Goal: Task Accomplishment & Management: Use online tool/utility

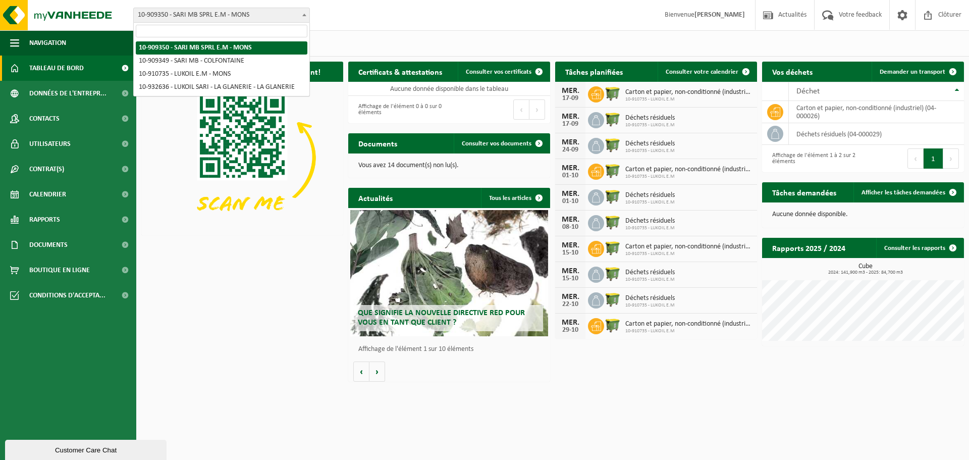
click at [305, 15] on b at bounding box center [304, 15] width 4 height 3
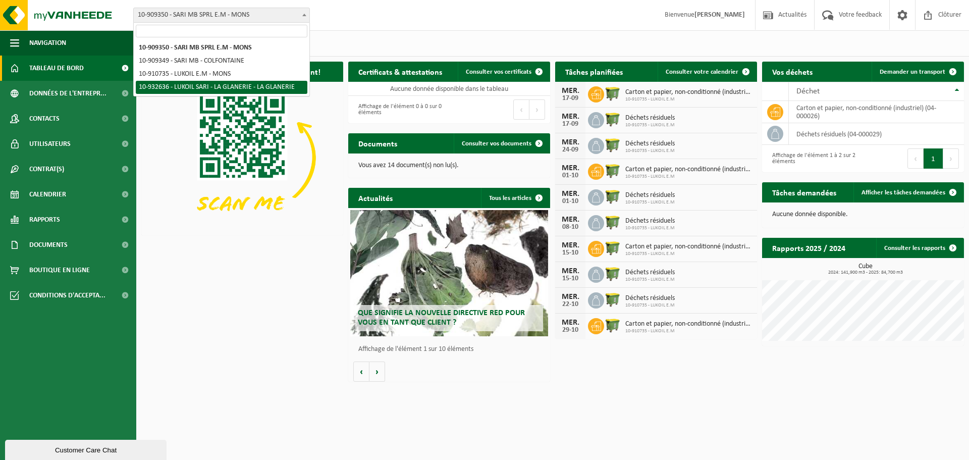
select select "135238"
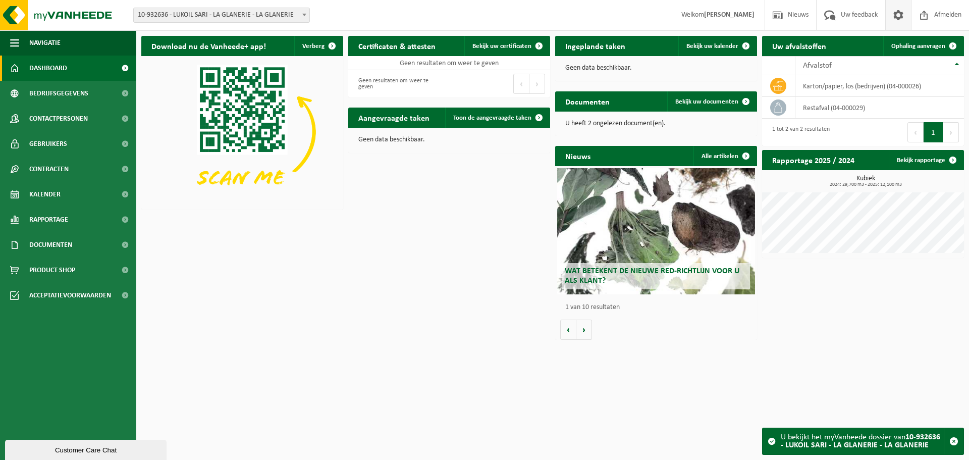
click at [900, 18] on span at bounding box center [898, 15] width 15 height 30
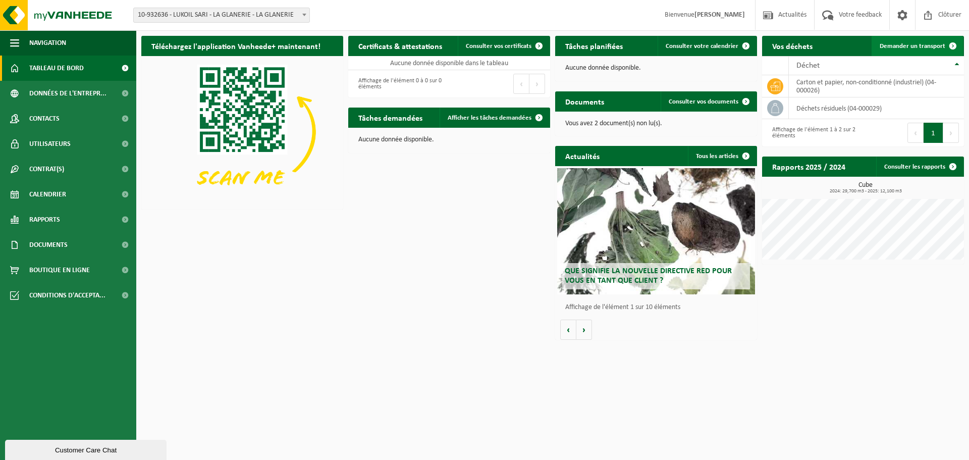
click at [930, 46] on span "Demander un transport" at bounding box center [913, 46] width 66 height 7
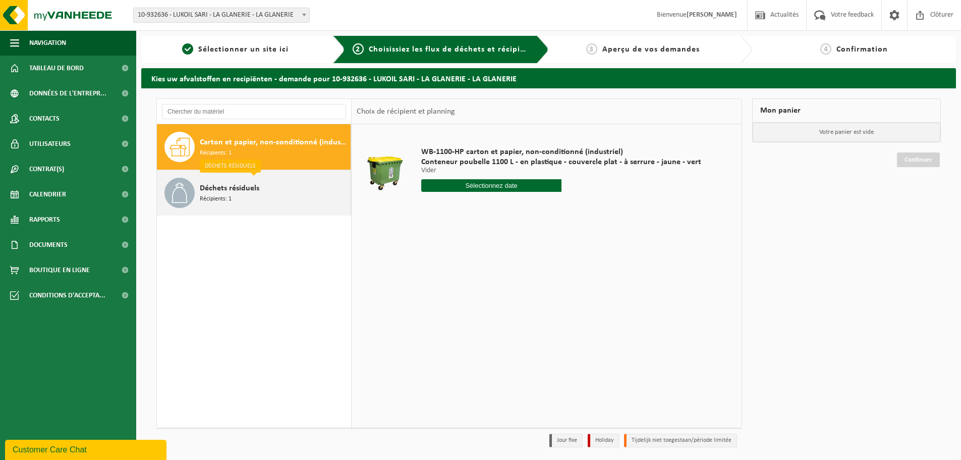
click at [227, 192] on span "Déchets résiduels" at bounding box center [230, 188] width 60 height 12
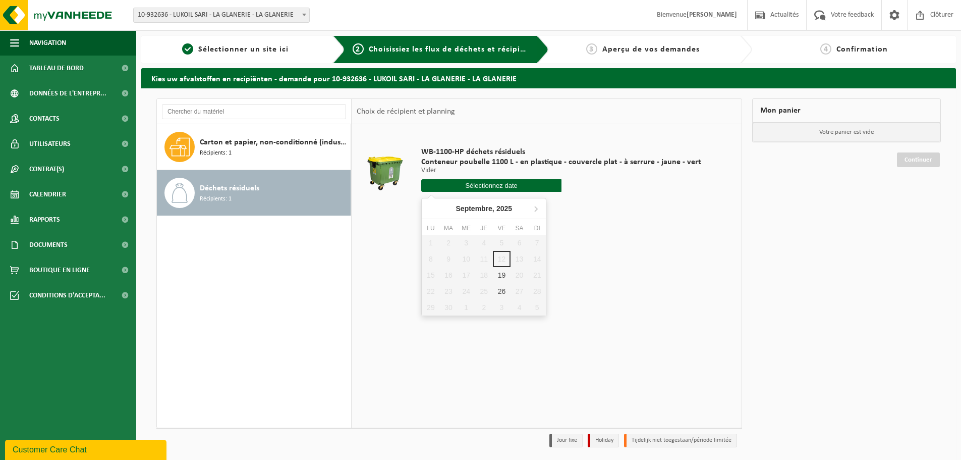
click at [504, 185] on input "text" at bounding box center [491, 185] width 140 height 13
click at [502, 275] on div "19" at bounding box center [502, 275] width 18 height 16
type input "à partir de 2025-09-19"
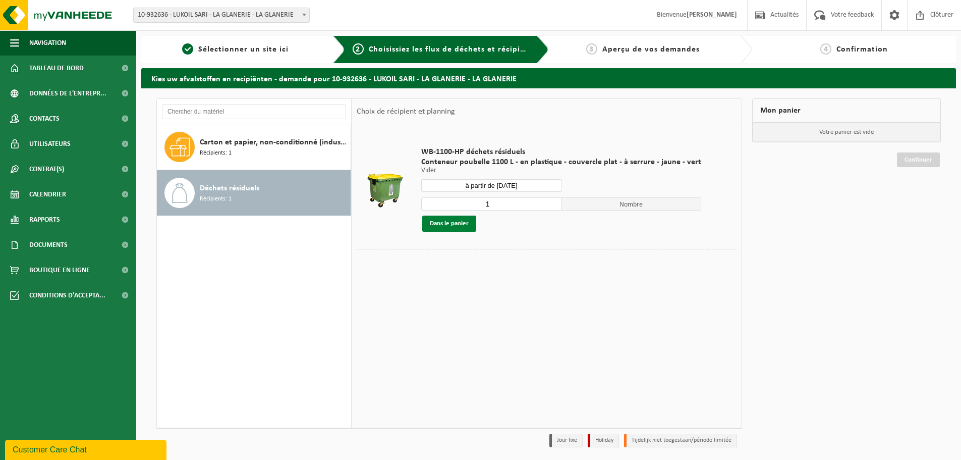
click at [446, 223] on button "Dans le panier" at bounding box center [449, 224] width 54 height 16
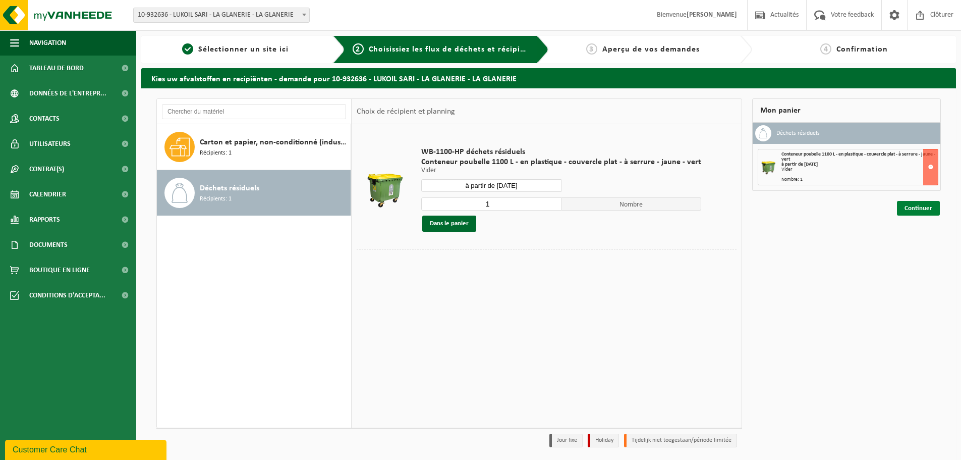
click at [924, 209] on link "Continuer" at bounding box center [918, 208] width 43 height 15
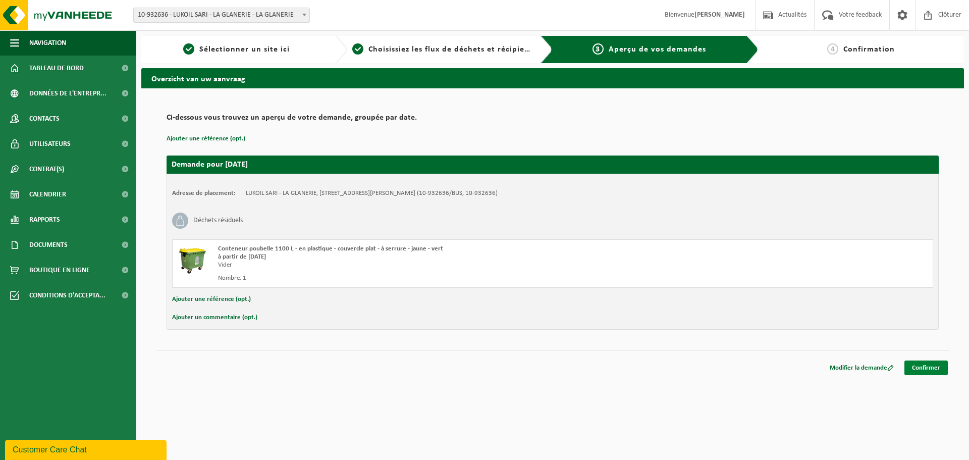
click at [926, 364] on link "Confirmer" at bounding box center [925, 367] width 43 height 15
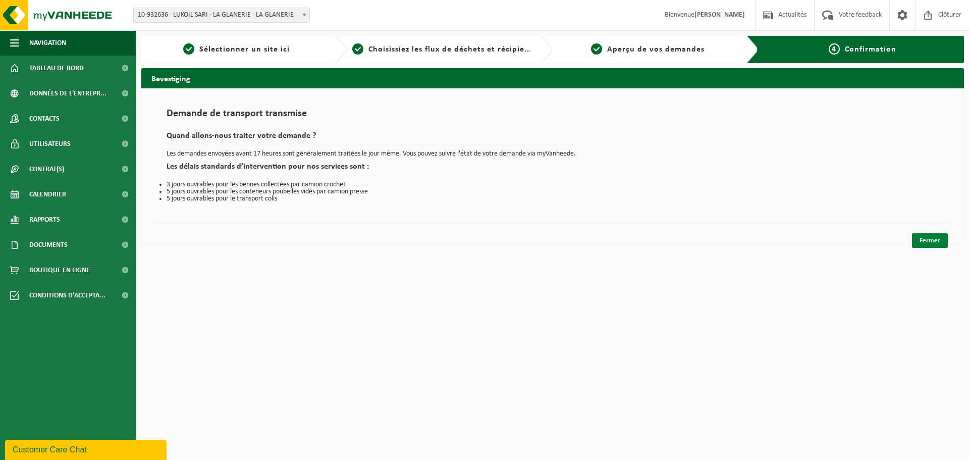
click at [936, 241] on link "Fermer" at bounding box center [930, 240] width 36 height 15
